Goal: Use online tool/utility: Utilize a website feature to perform a specific function

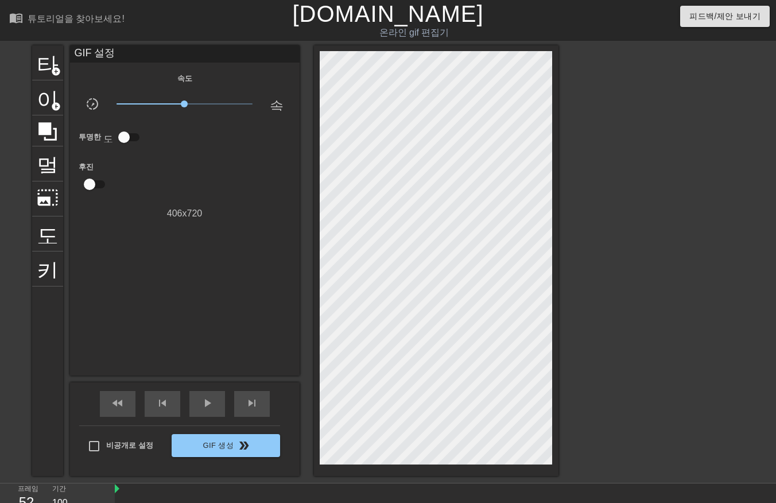
scroll to position [28, 0]
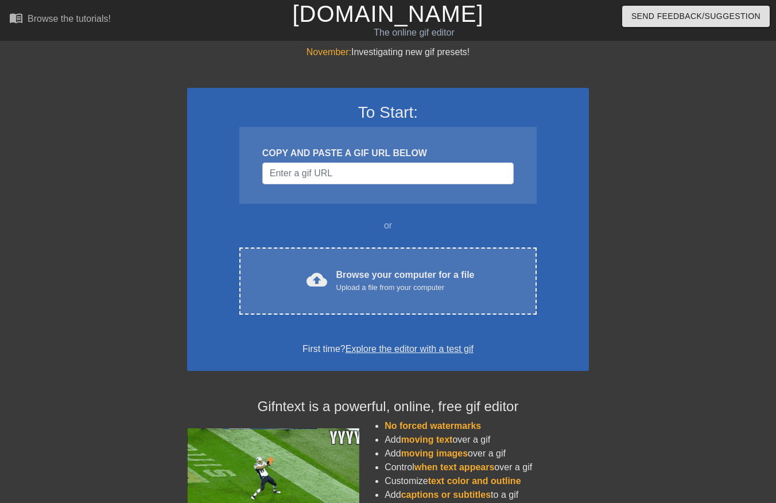
scroll to position [28, 0]
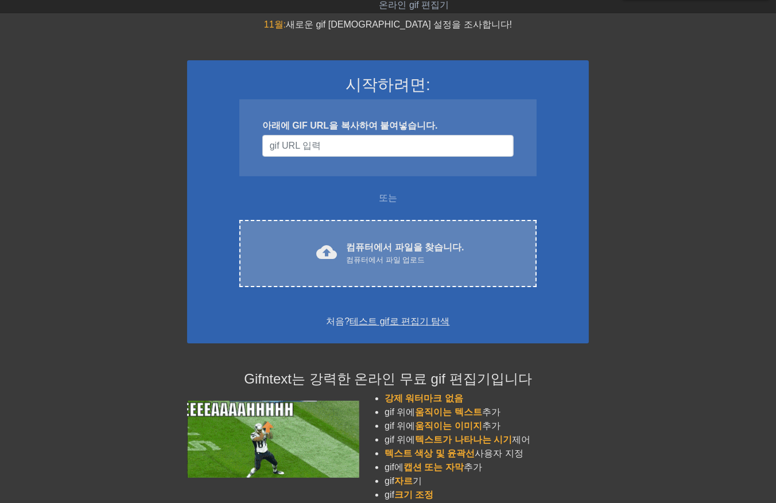
click at [393, 257] on div "컴퓨터에서 파일 업로드" at bounding box center [405, 259] width 118 height 11
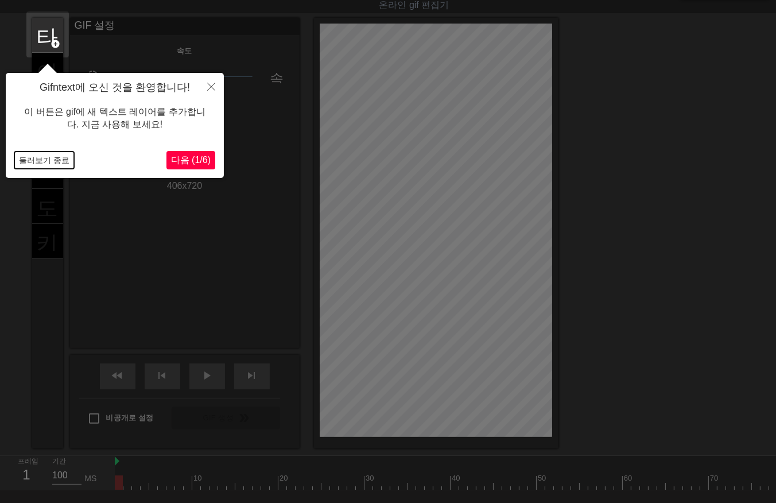
click at [34, 167] on button "둘러보기 종료" at bounding box center [44, 160] width 60 height 17
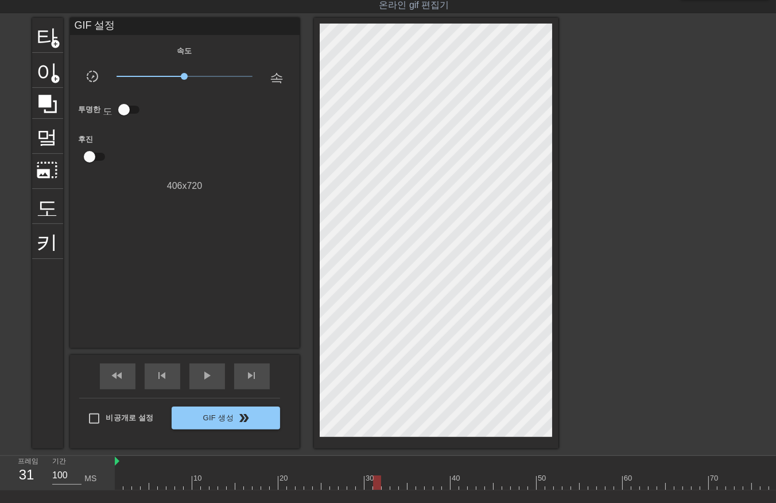
drag, startPoint x: 407, startPoint y: 485, endPoint x: 427, endPoint y: 488, distance: 21.0
drag, startPoint x: 457, startPoint y: 481, endPoint x: 494, endPoint y: 469, distance: 40.0
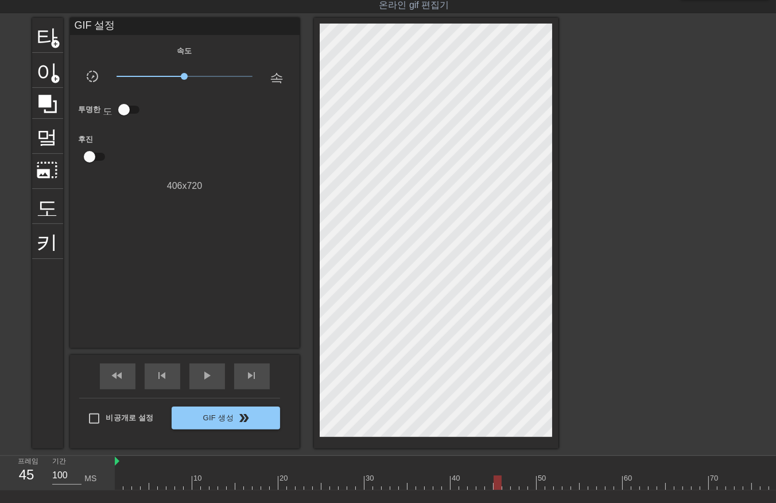
drag, startPoint x: 495, startPoint y: 469, endPoint x: 517, endPoint y: 467, distance: 22.5
drag, startPoint x: 517, startPoint y: 467, endPoint x: 533, endPoint y: 467, distance: 15.5
drag, startPoint x: 535, startPoint y: 467, endPoint x: 542, endPoint y: 472, distance: 8.0
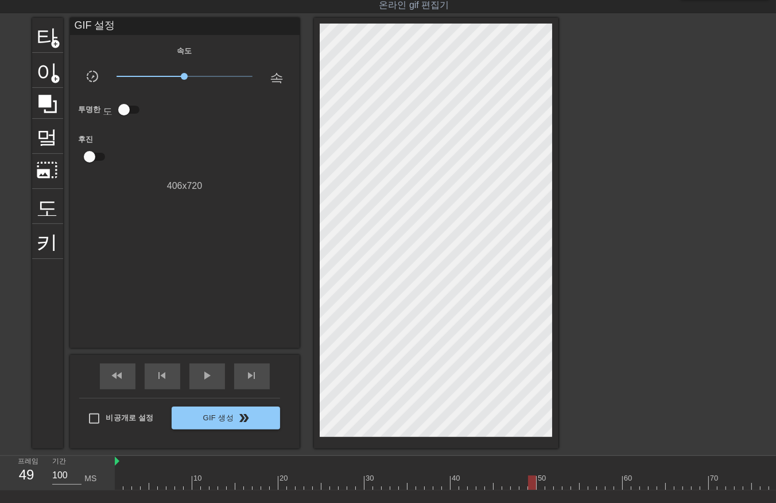
drag, startPoint x: 558, startPoint y: 473, endPoint x: 621, endPoint y: 477, distance: 63.3
drag, startPoint x: 642, startPoint y: 474, endPoint x: 646, endPoint y: 480, distance: 6.5
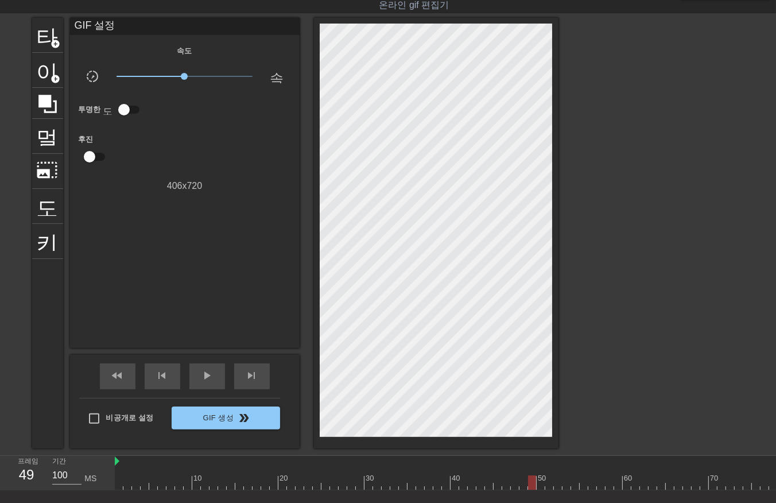
click at [199, 377] on div "play_arrow" at bounding box center [208, 377] width 36 height 26
click at [214, 376] on span "일시 중지" at bounding box center [207, 376] width 14 height 14
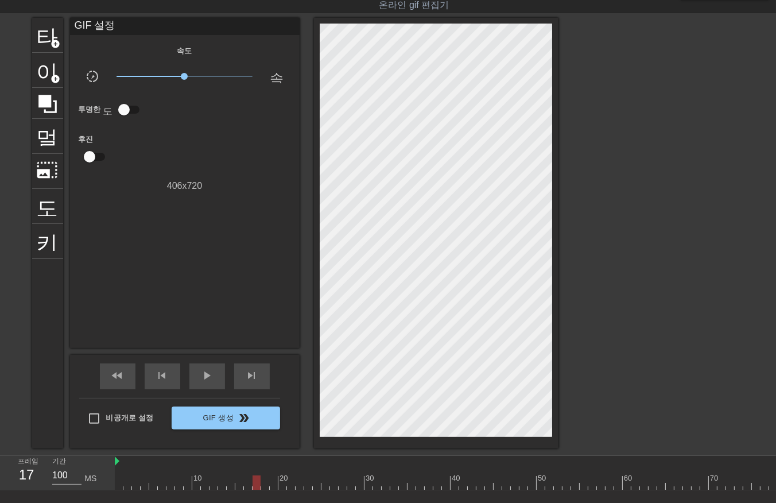
drag, startPoint x: 280, startPoint y: 483, endPoint x: 286, endPoint y: 490, distance: 9.0
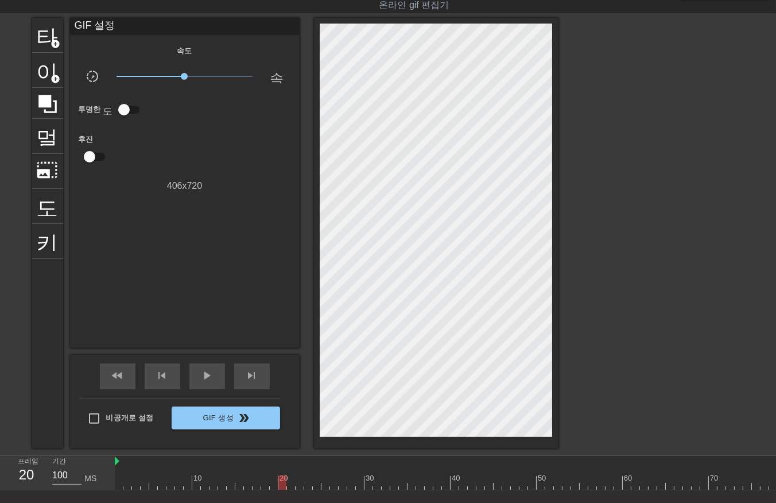
drag, startPoint x: 299, startPoint y: 480, endPoint x: 297, endPoint y: 490, distance: 10.4
click at [297, 490] on div "10 20 30 40 50 60 70 80 90 100 110 120 130 140 150 160" at bounding box center [446, 473] width 662 height 34
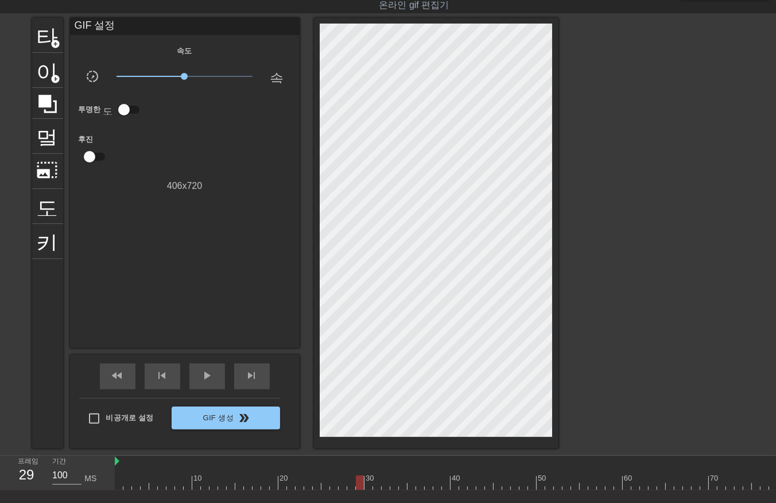
drag, startPoint x: 368, startPoint y: 481, endPoint x: 375, endPoint y: 488, distance: 10.2
drag, startPoint x: 376, startPoint y: 482, endPoint x: 384, endPoint y: 485, distance: 8.0
drag, startPoint x: 387, startPoint y: 481, endPoint x: 387, endPoint y: 489, distance: 8.0
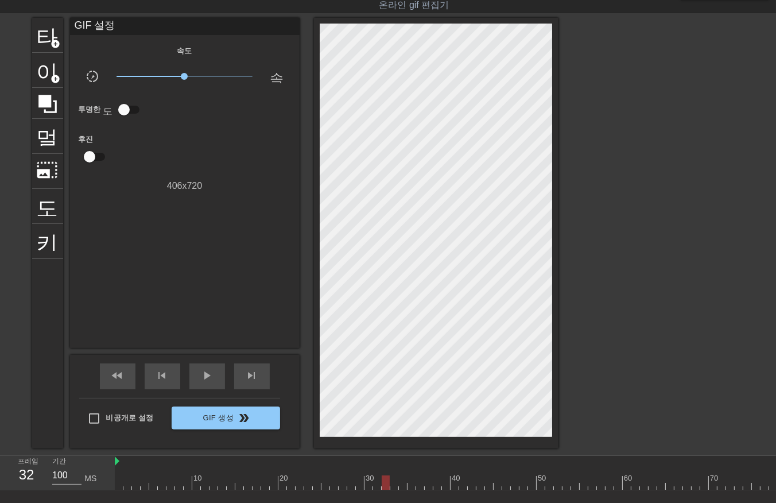
drag, startPoint x: 392, startPoint y: 481, endPoint x: 397, endPoint y: 487, distance: 8.1
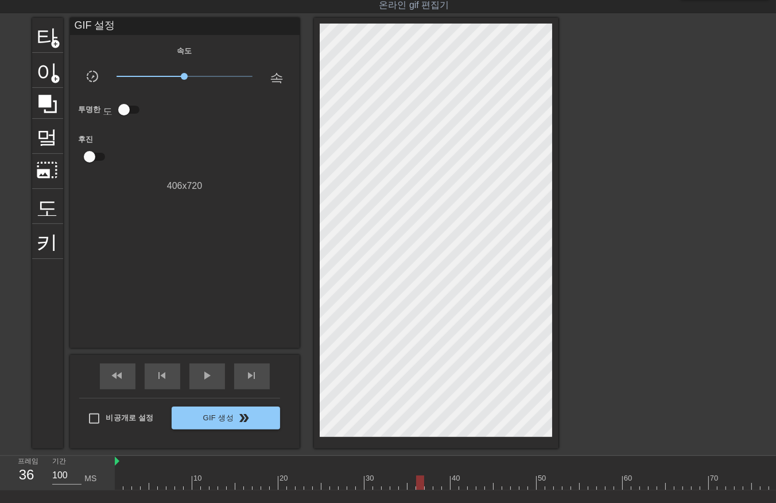
drag, startPoint x: 427, startPoint y: 484, endPoint x: 432, endPoint y: 487, distance: 6.7
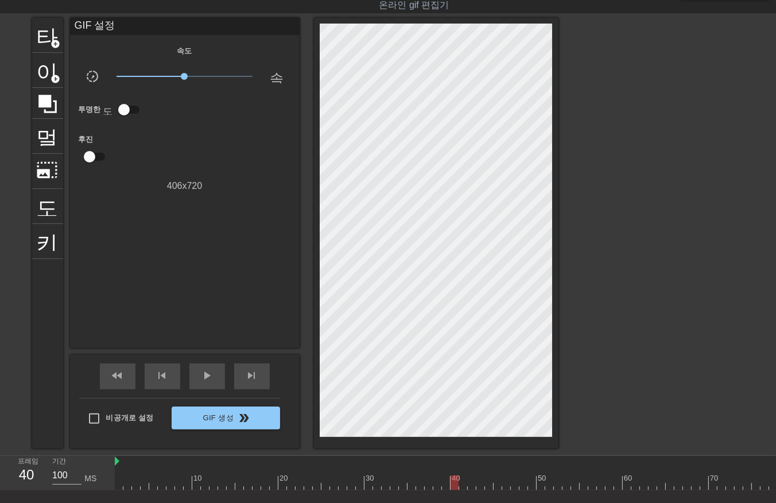
drag, startPoint x: 455, startPoint y: 480, endPoint x: 457, endPoint y: 486, distance: 6.0
drag, startPoint x: 470, startPoint y: 481, endPoint x: 475, endPoint y: 490, distance: 10.0
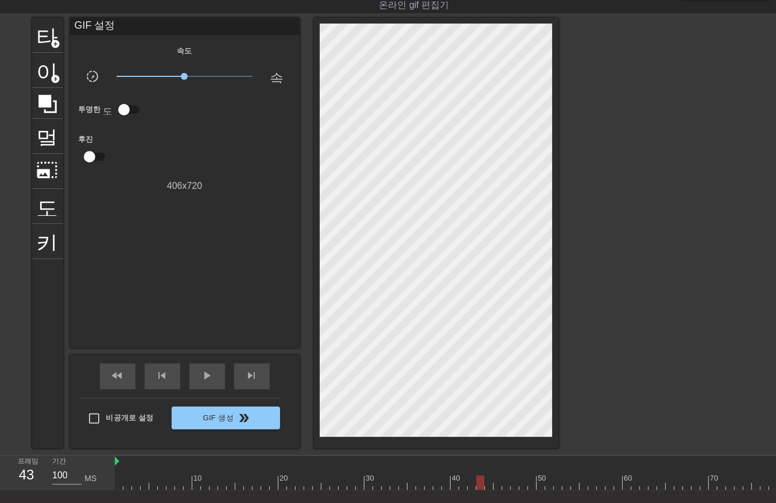
drag, startPoint x: 480, startPoint y: 480, endPoint x: 479, endPoint y: 486, distance: 5.9
drag, startPoint x: 505, startPoint y: 482, endPoint x: 509, endPoint y: 488, distance: 7.0
